Goal: Task Accomplishment & Management: Use online tool/utility

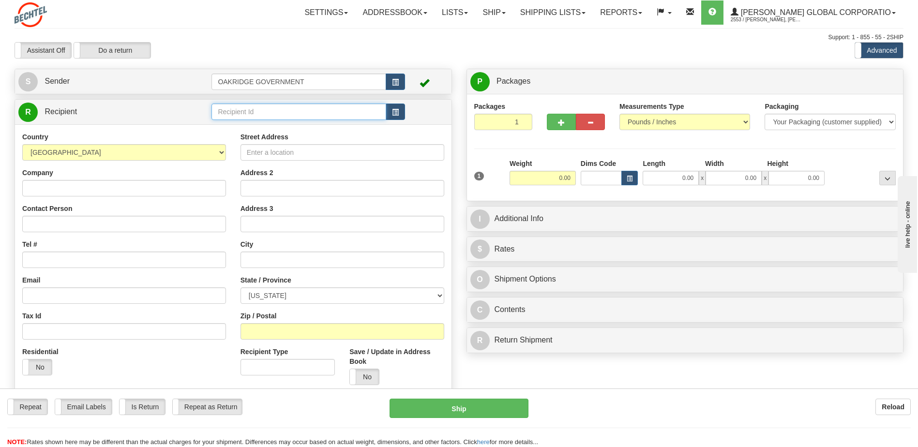
click at [289, 118] on input "text" at bounding box center [298, 112] width 174 height 16
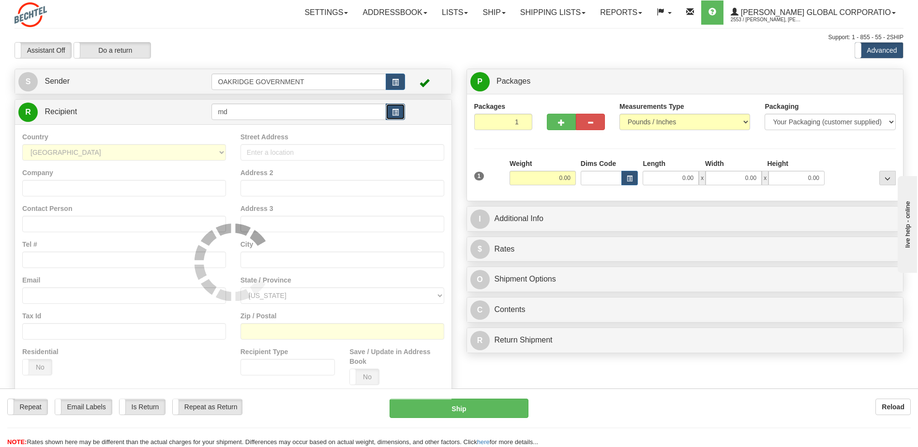
click at [393, 113] on span "button" at bounding box center [395, 112] width 7 height 6
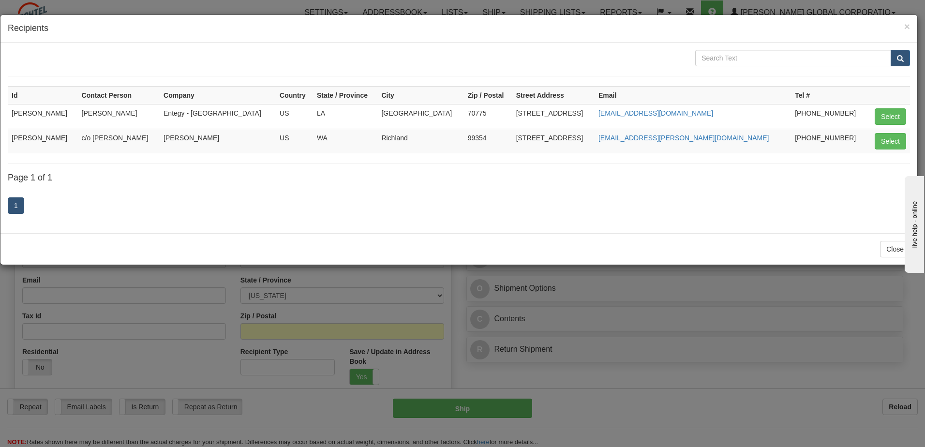
click at [40, 141] on td "[PERSON_NAME]" at bounding box center [43, 141] width 70 height 25
click at [897, 136] on button "Select" at bounding box center [890, 141] width 31 height 16
type input "[PERSON_NAME]"
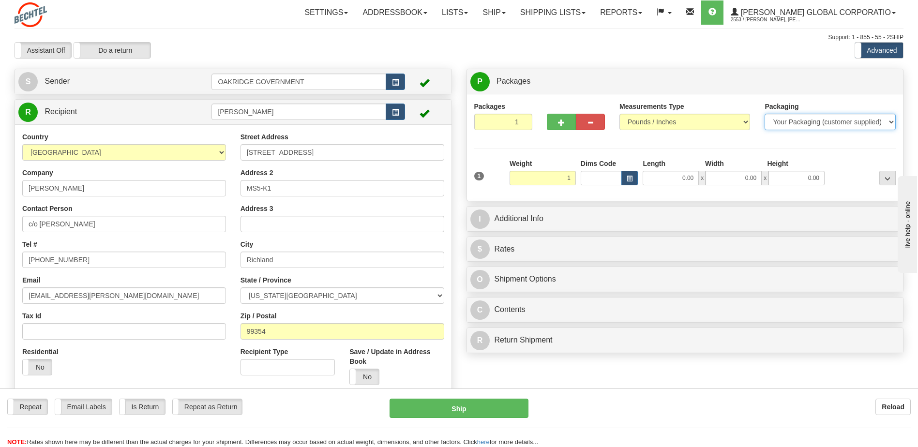
type input "1.00"
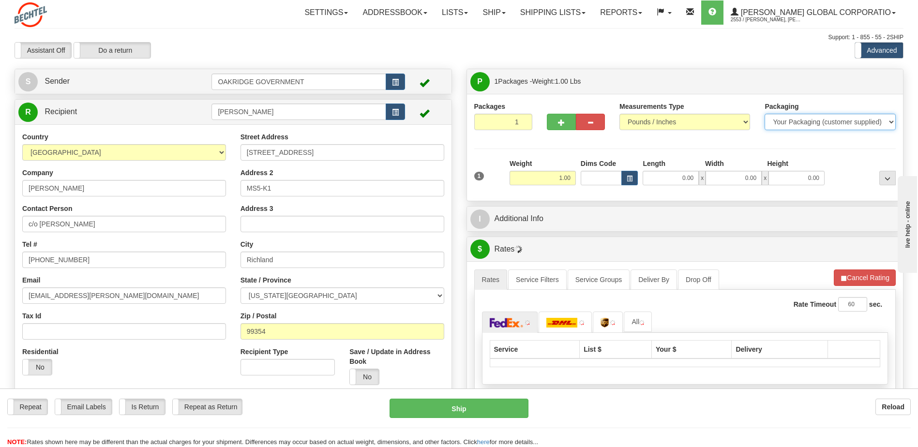
click at [776, 121] on select "Your Packaging (customer supplied) Envelope (carrier supplied) Pack (carrier su…" at bounding box center [829, 122] width 131 height 16
select select "2"
click at [764, 114] on select "Your Packaging (customer supplied) Envelope (carrier supplied) Pack (carrier su…" at bounding box center [829, 122] width 131 height 16
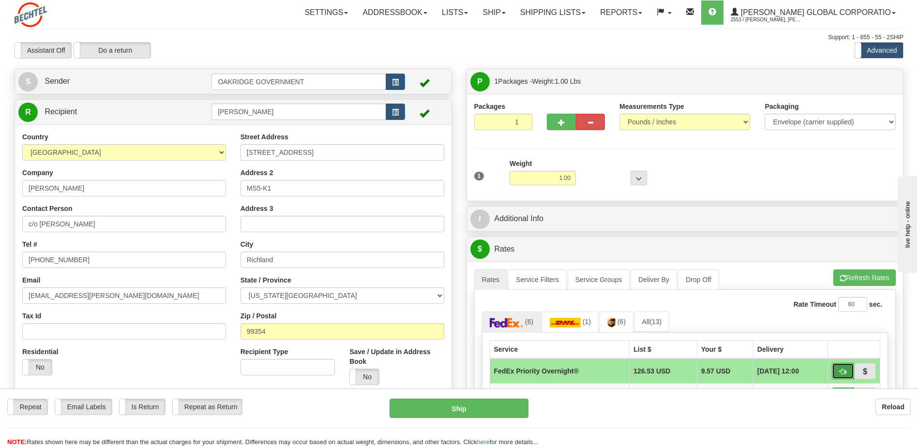
click at [843, 368] on button "button" at bounding box center [843, 371] width 22 height 16
type input "01"
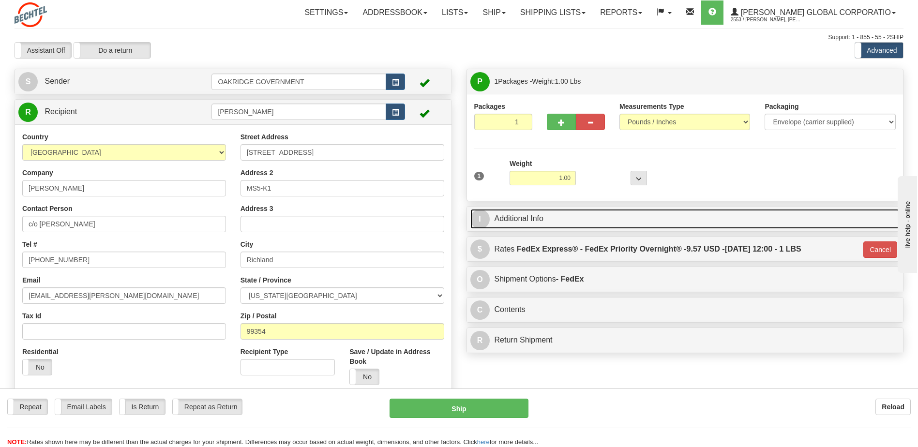
click at [495, 219] on link "I Additional Info" at bounding box center [685, 219] width 430 height 20
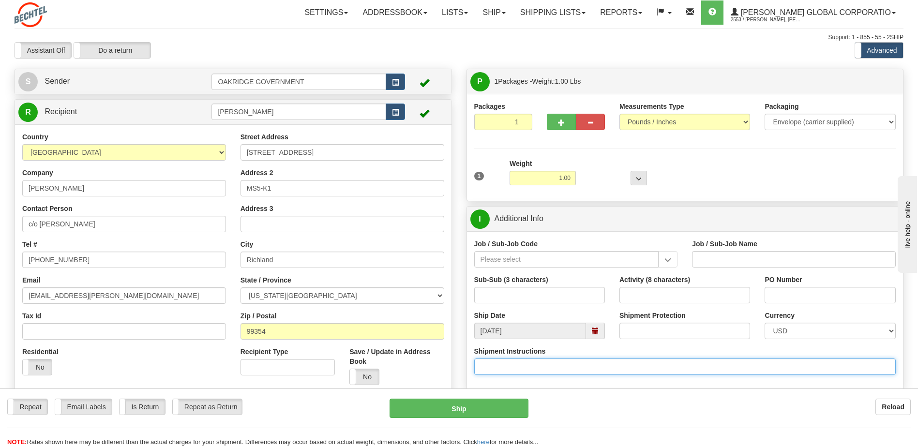
click at [531, 371] on input "Shipment Instructions" at bounding box center [685, 366] width 422 height 16
type input "Charge #24590-090-"
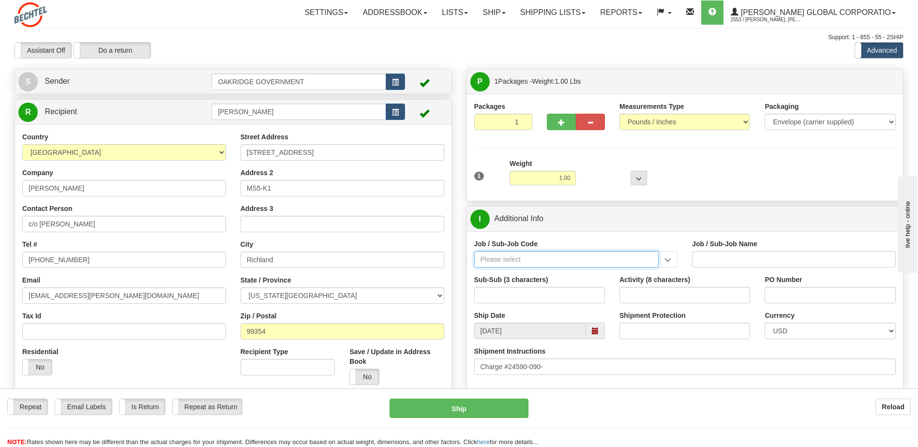
click at [537, 259] on input "Job / Sub-Job Code" at bounding box center [566, 259] width 185 height 16
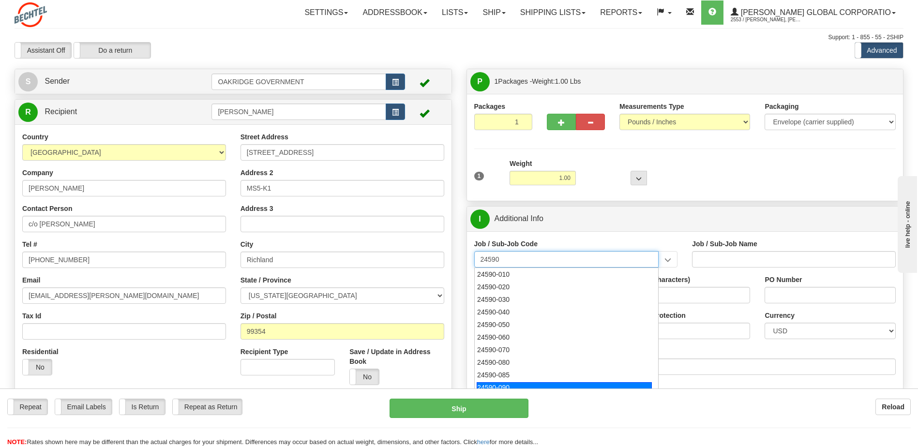
click at [562, 383] on div "24590-090" at bounding box center [564, 387] width 175 height 11
type input "24590-090"
type input "WTP - ALLOCATED COST-SHARED SERVICES"
type input "24590-090"
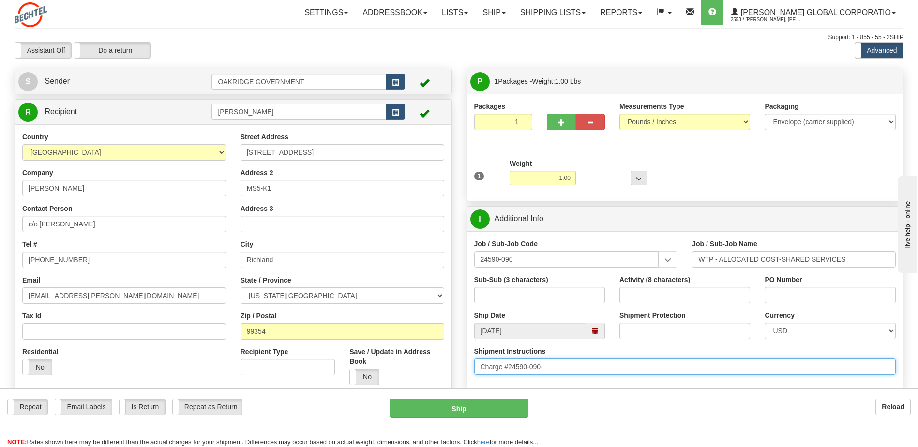
click at [581, 369] on input "Charge #24590-090-" at bounding box center [685, 366] width 422 height 16
drag, startPoint x: 550, startPoint y: 370, endPoint x: 509, endPoint y: 366, distance: 40.8
click at [509, 366] on input "Charge #24590-090-" at bounding box center [685, 366] width 422 height 16
paste input "1L0-9010"
type input "Charge #24590-090-1L0-9010"
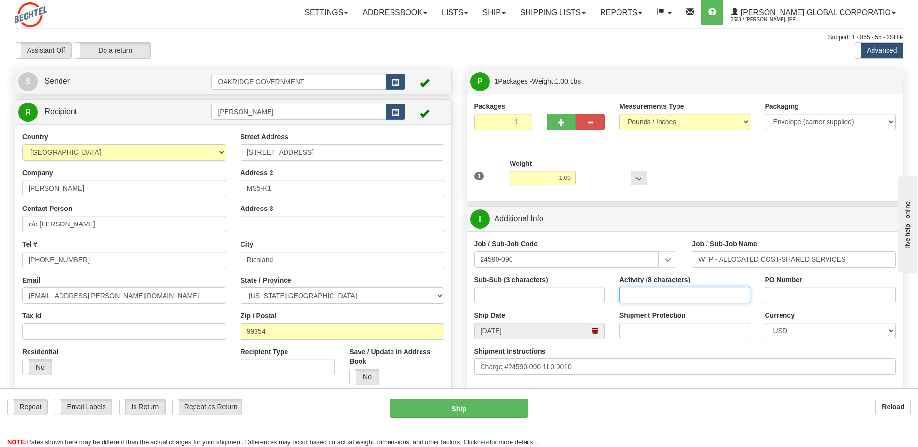
click at [660, 298] on input "Activity (8 characters)" at bounding box center [684, 295] width 131 height 16
click at [461, 410] on button "Ship" at bounding box center [458, 408] width 138 height 19
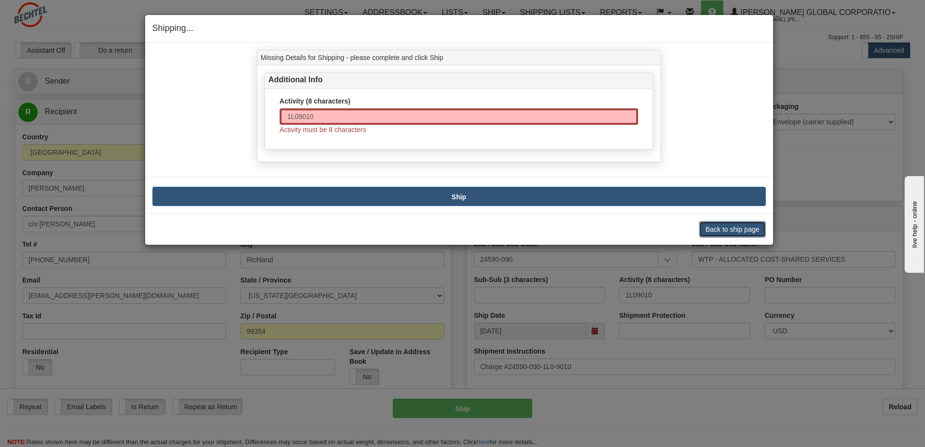
click at [726, 231] on button "Back to ship page" at bounding box center [732, 229] width 66 height 16
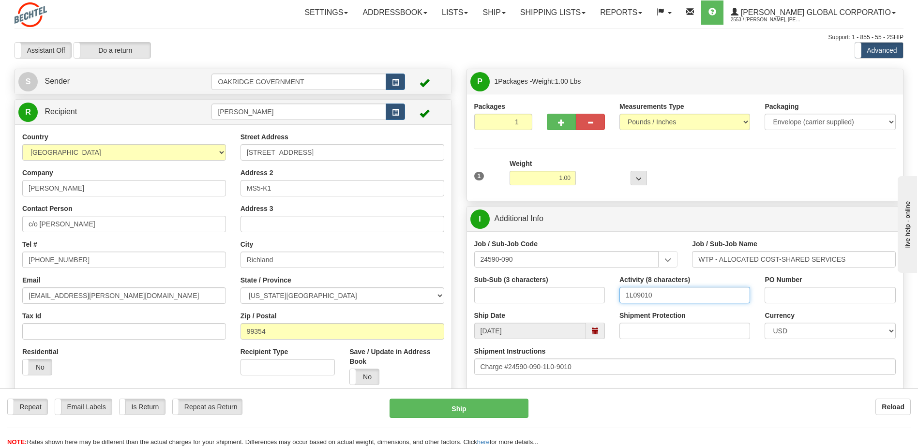
click at [636, 298] on input "1L09010" at bounding box center [684, 295] width 131 height 16
type input "1L0-9010"
click at [494, 407] on button "Ship" at bounding box center [458, 408] width 138 height 19
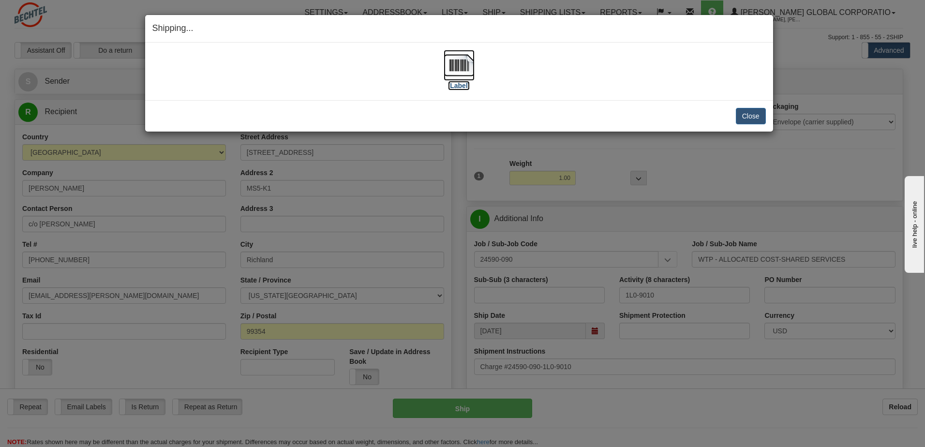
click at [462, 88] on label "[Label]" at bounding box center [459, 86] width 22 height 10
click at [462, 87] on label "[Label]" at bounding box center [459, 86] width 22 height 10
